Goal: Information Seeking & Learning: Learn about a topic

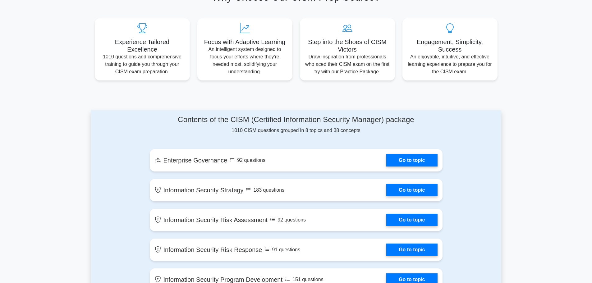
scroll to position [280, 0]
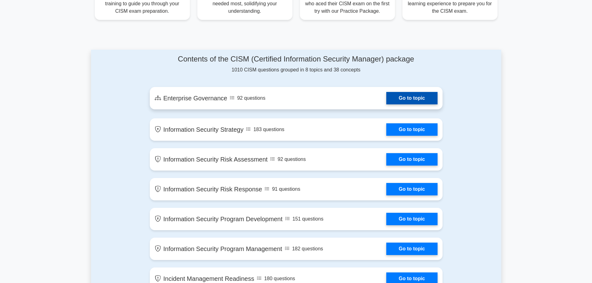
click at [386, 102] on link "Go to topic" at bounding box center [411, 98] width 51 height 12
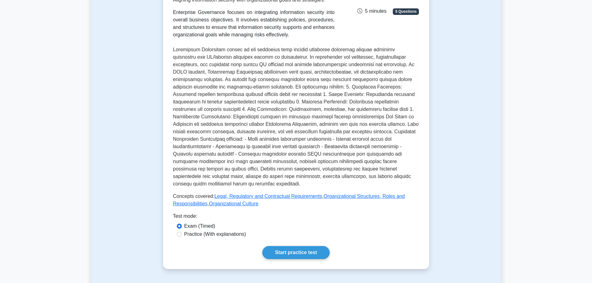
scroll to position [155, 0]
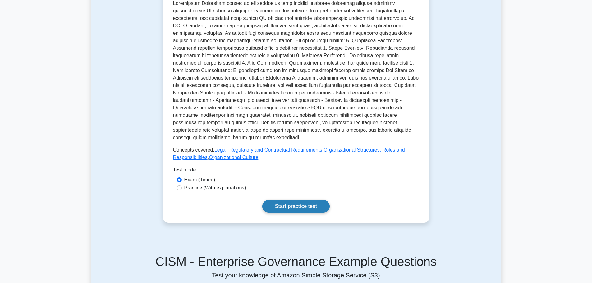
click at [302, 200] on link "Start practice test" at bounding box center [295, 206] width 67 height 13
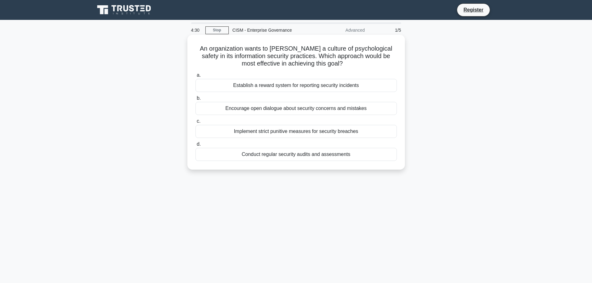
click at [292, 156] on div "Conduct regular security audits and assessments" at bounding box center [295, 154] width 201 height 13
click at [195, 146] on input "d. Conduct regular security audits and assessments" at bounding box center [195, 144] width 0 height 4
click at [292, 155] on div "Implement strict punitive measures for policy violations" at bounding box center [295, 154] width 201 height 13
click at [195, 146] on input "d. Implement strict punitive measures for policy violations" at bounding box center [195, 144] width 0 height 4
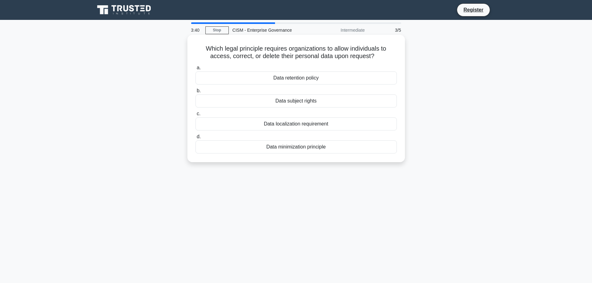
click at [300, 146] on div "Data minimization principle" at bounding box center [295, 146] width 201 height 13
click at [195, 139] on input "d. Data minimization principle" at bounding box center [195, 137] width 0 height 4
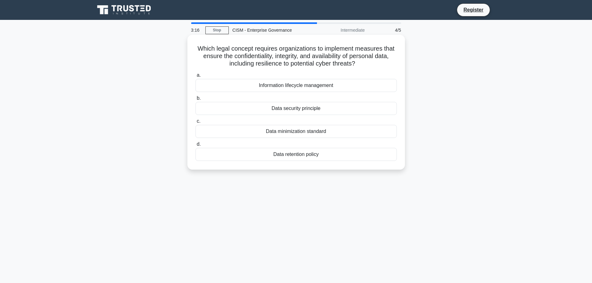
click at [291, 155] on div "Data retention policy" at bounding box center [295, 154] width 201 height 13
click at [195, 146] on input "d. Data retention policy" at bounding box center [195, 144] width 0 height 4
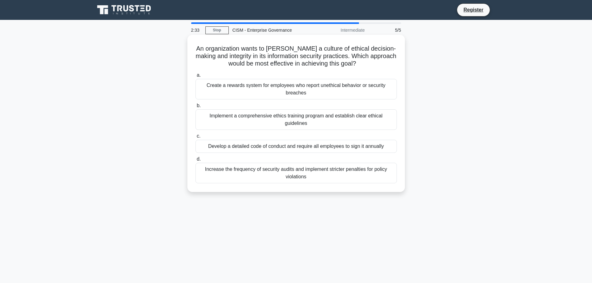
click at [298, 119] on div "Implement a comprehensive ethics training program and establish clear ethical g…" at bounding box center [295, 119] width 201 height 21
click at [195, 108] on input "b. Implement a comprehensive ethics training program and establish clear ethica…" at bounding box center [195, 106] width 0 height 4
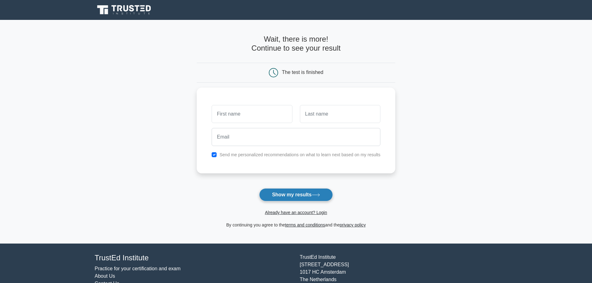
click at [298, 196] on button "Show my results" at bounding box center [295, 194] width 73 height 13
